Goal: Task Accomplishment & Management: Manage account settings

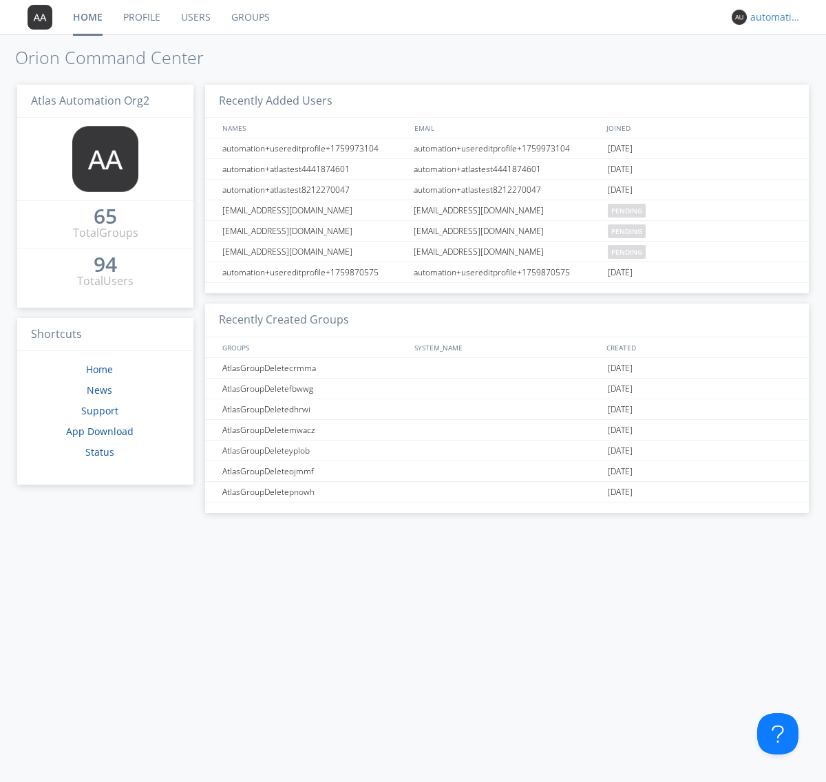
click at [772, 17] on div "automation+atlas+nodispatch+org2" at bounding box center [776, 17] width 52 height 14
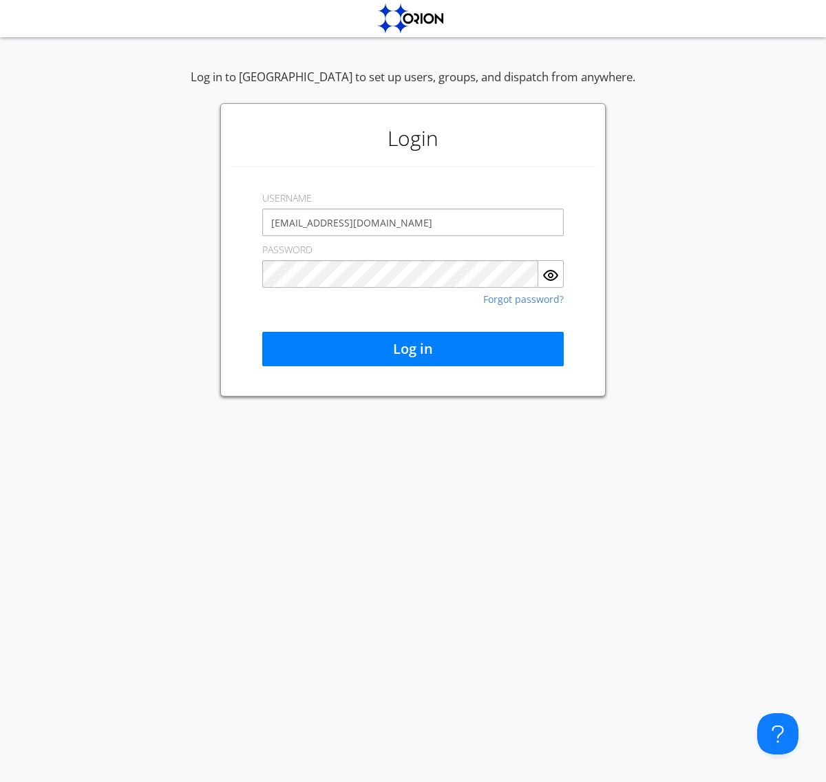
type input "[EMAIL_ADDRESS][DOMAIN_NAME]"
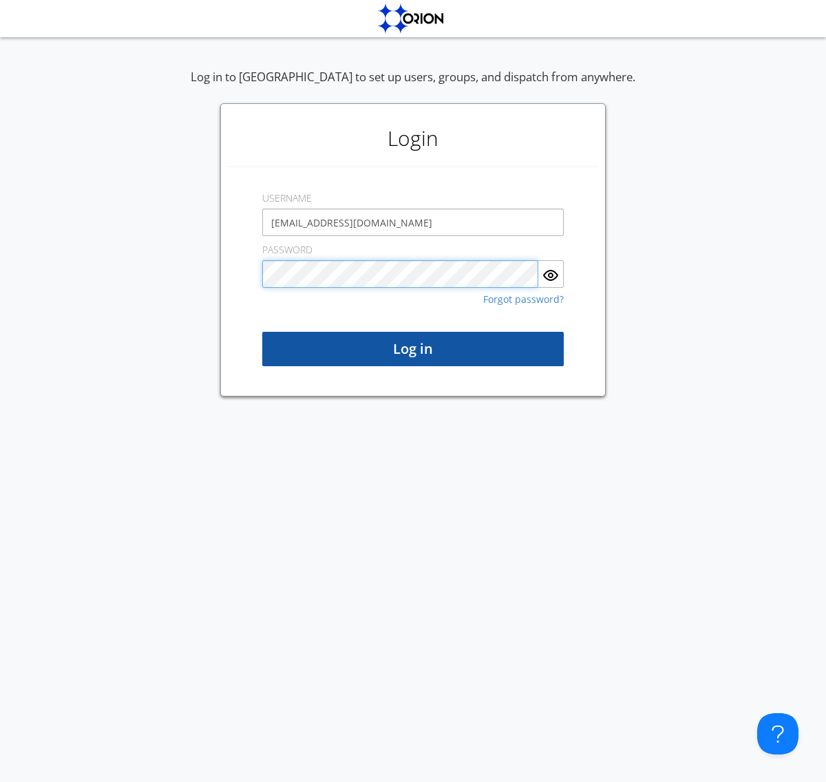
click at [413, 349] on button "Log in" at bounding box center [413, 349] width 302 height 34
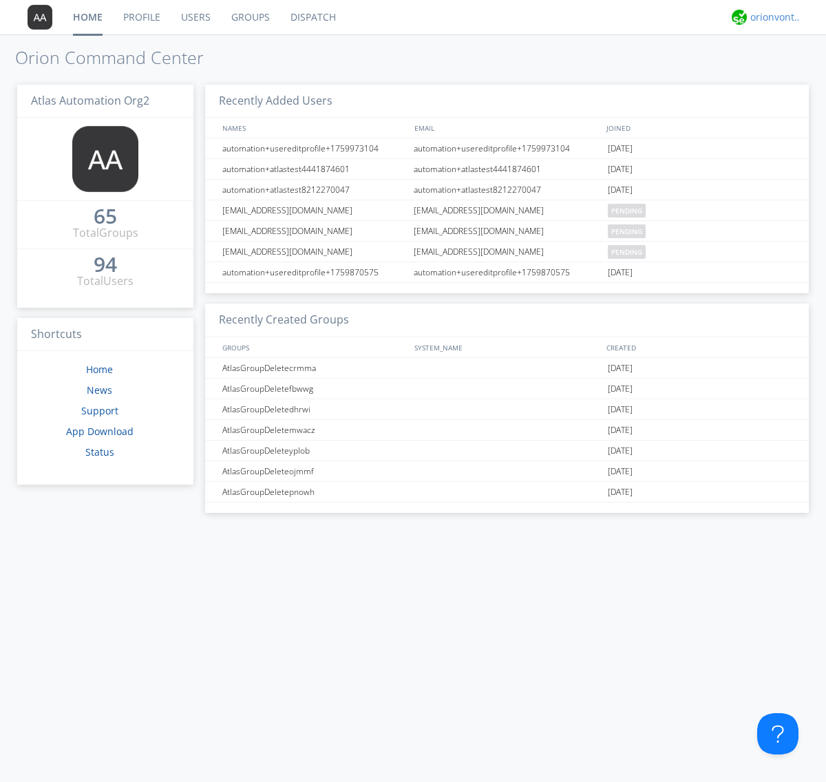
click at [772, 17] on div "orionvontas+atlas+automation+org2" at bounding box center [776, 17] width 52 height 14
